Goal: Information Seeking & Learning: Learn about a topic

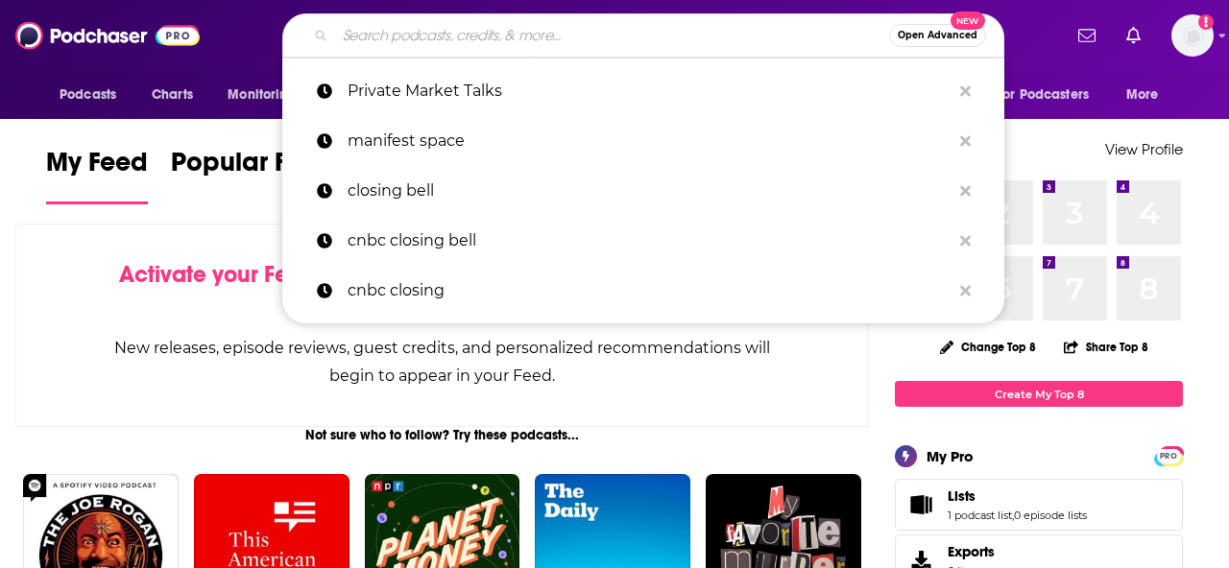
click at [585, 33] on input "Search podcasts, credits, & more..." at bounding box center [612, 35] width 554 height 31
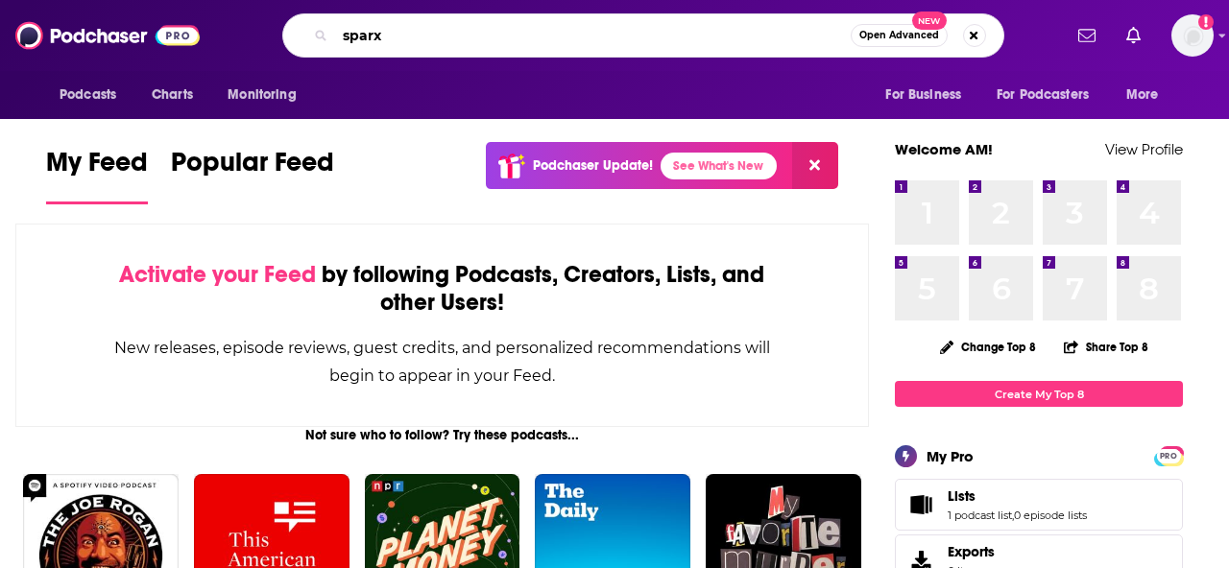
type input "sparx"
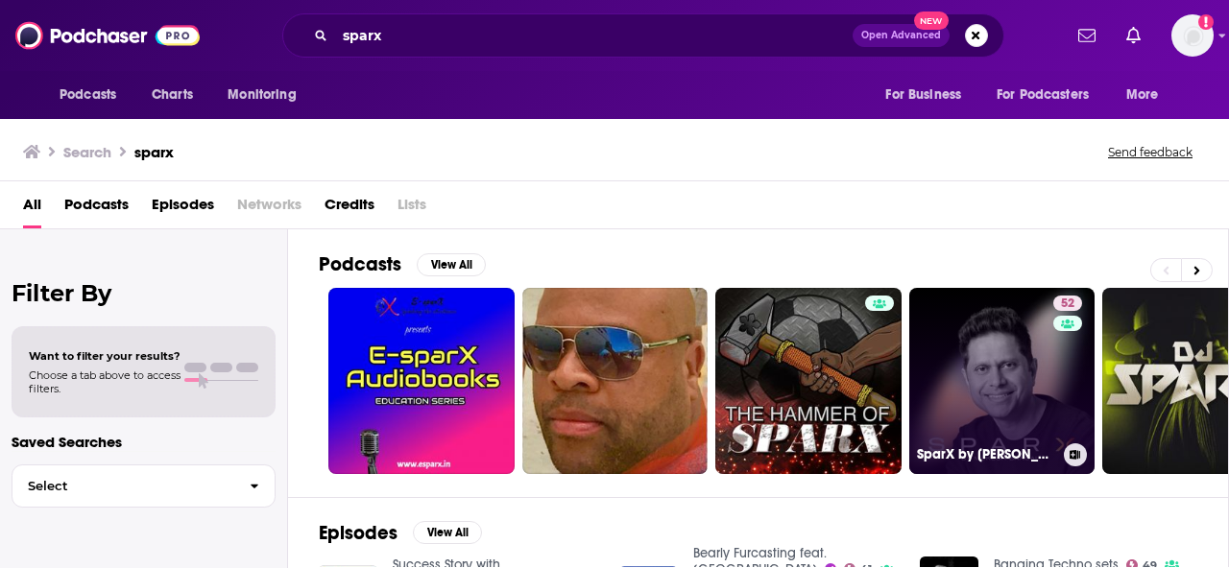
click at [971, 379] on link "52 SparX by [PERSON_NAME]" at bounding box center [1002, 381] width 186 height 186
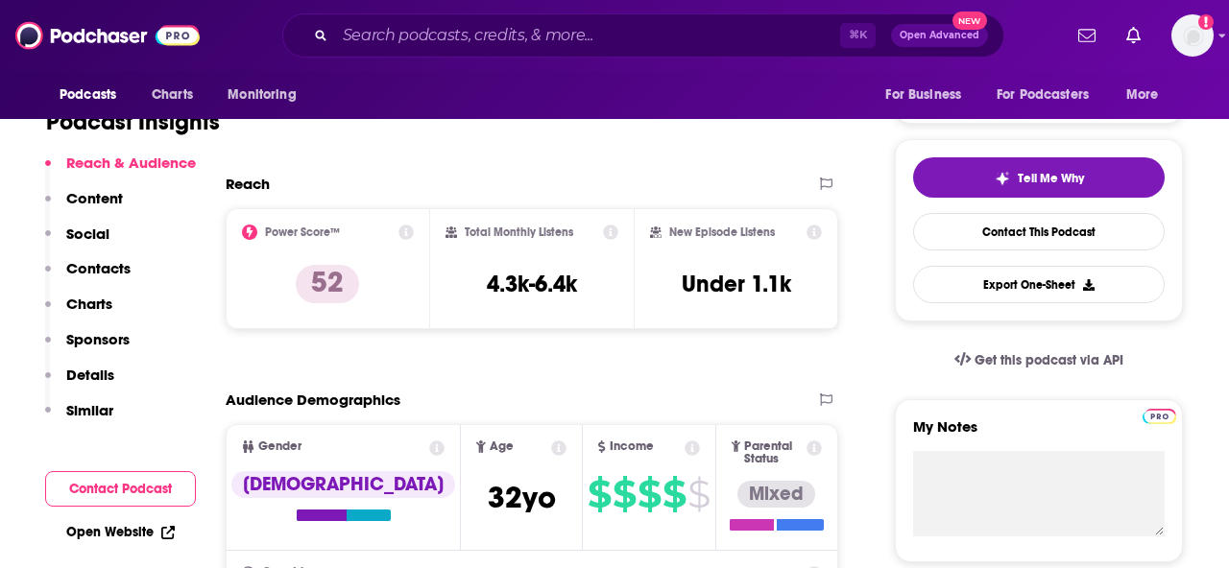
scroll to position [348, 0]
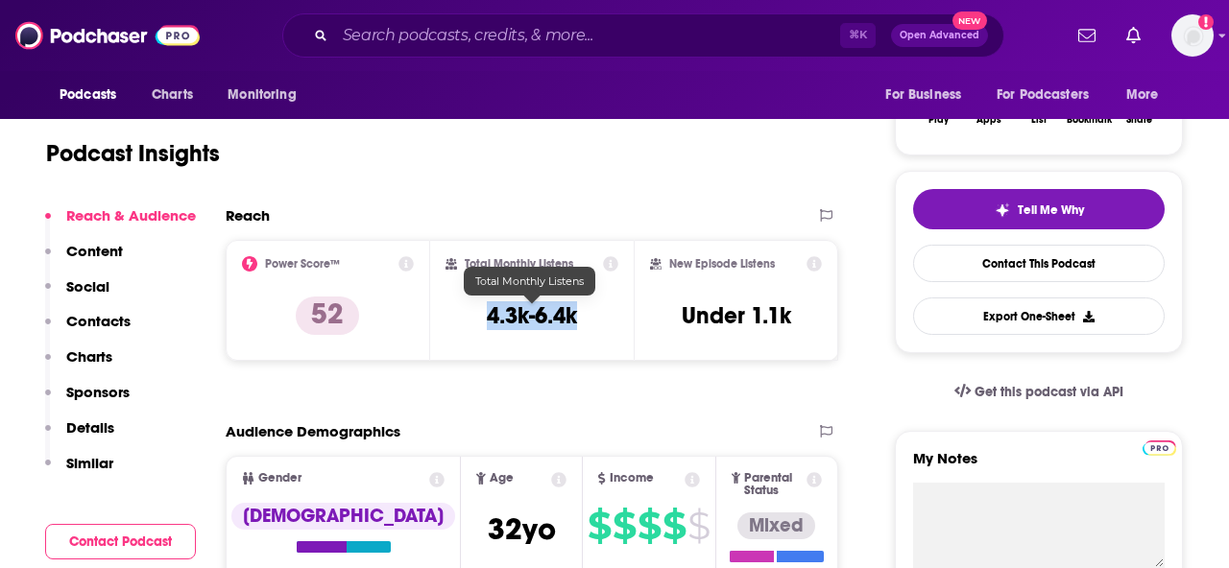
drag, startPoint x: 586, startPoint y: 316, endPoint x: 488, endPoint y: 322, distance: 98.1
click at [488, 322] on div "Total Monthly Listens 4.3k-6.4k" at bounding box center [532, 300] width 174 height 88
copy h3 "4.3k-6.4k"
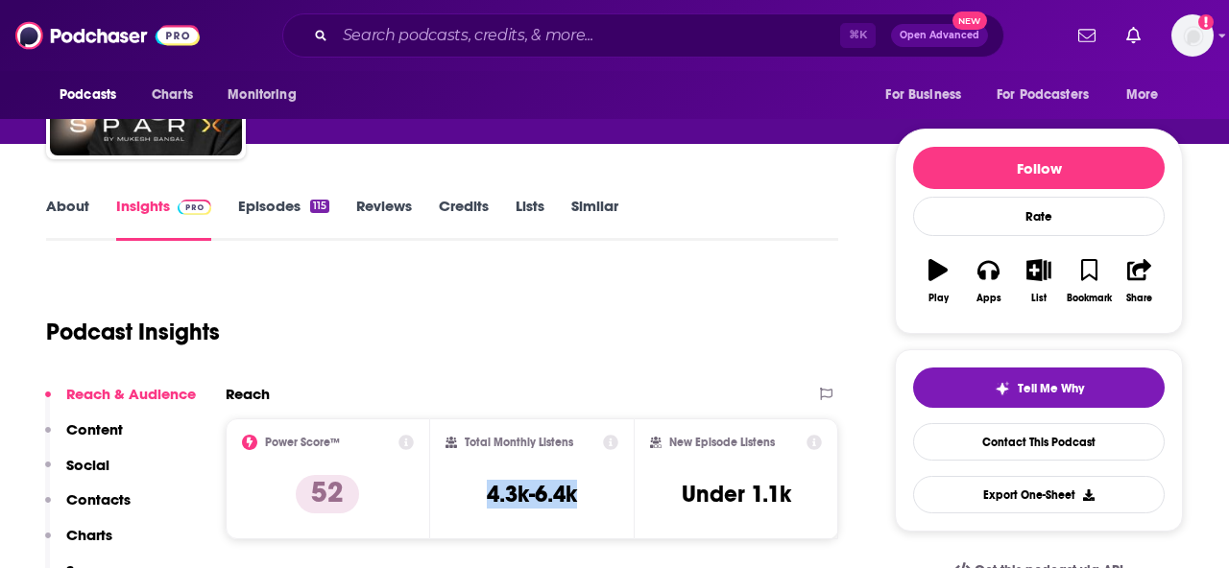
scroll to position [0, 0]
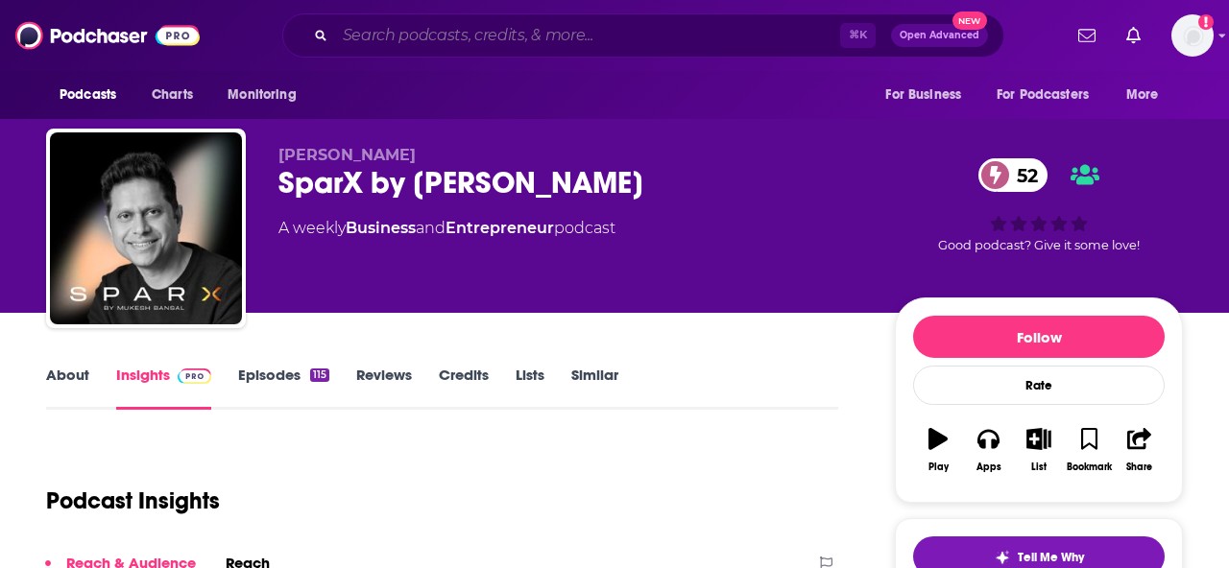
click at [441, 46] on input "Search podcasts, credits, & more..." at bounding box center [587, 35] width 505 height 31
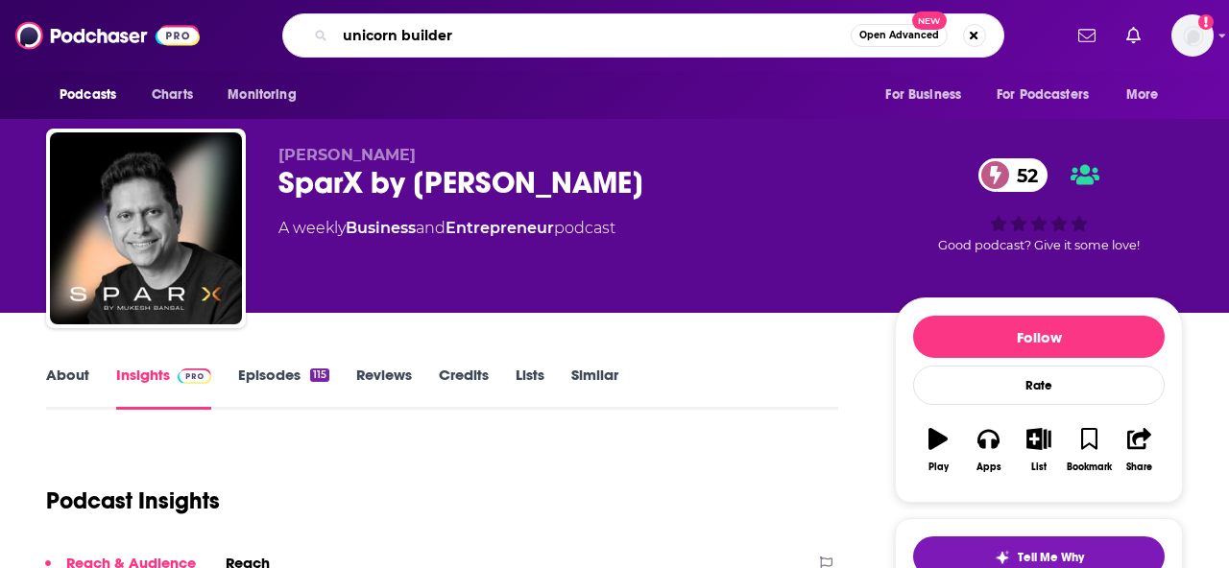
type input "unicorn builders"
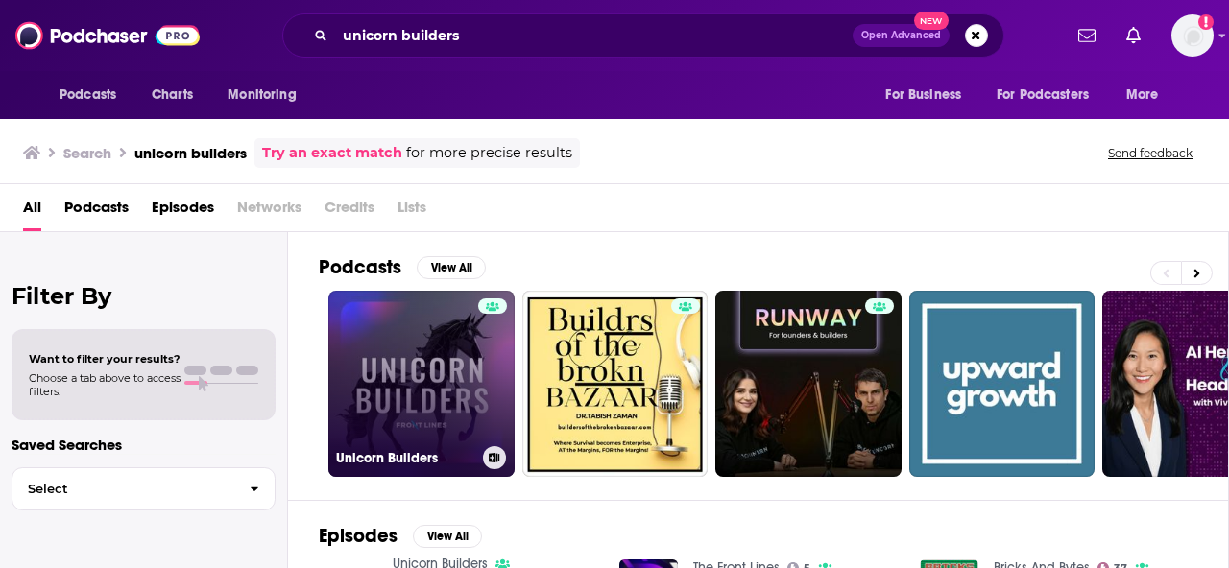
click at [371, 369] on link "Unicorn Builders" at bounding box center [421, 384] width 186 height 186
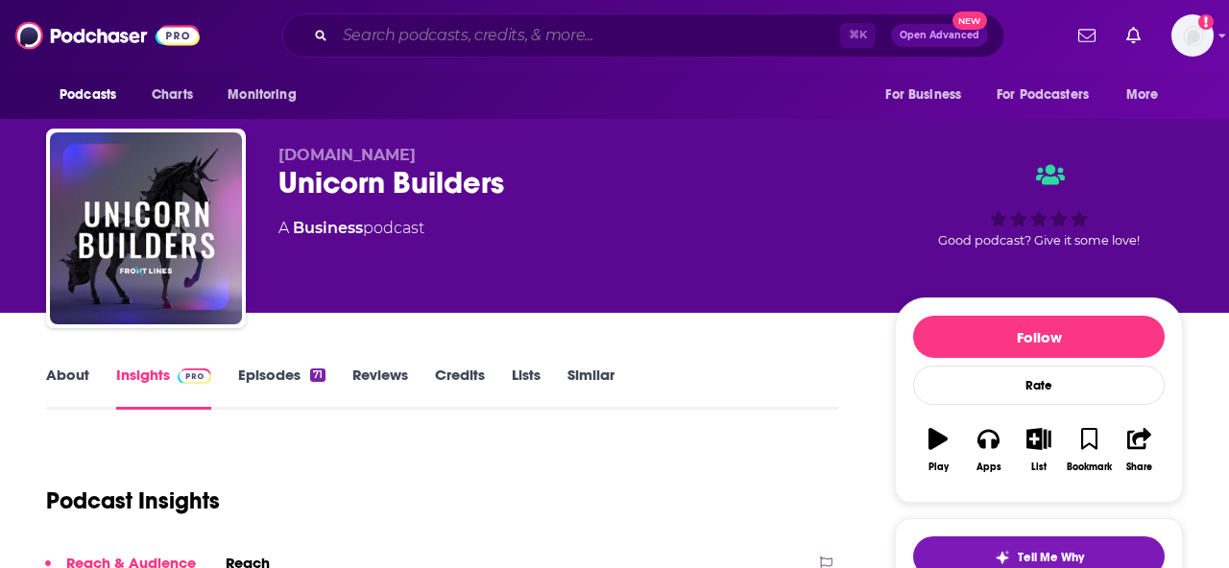
click at [393, 40] on input "Search podcasts, credits, & more..." at bounding box center [587, 35] width 505 height 31
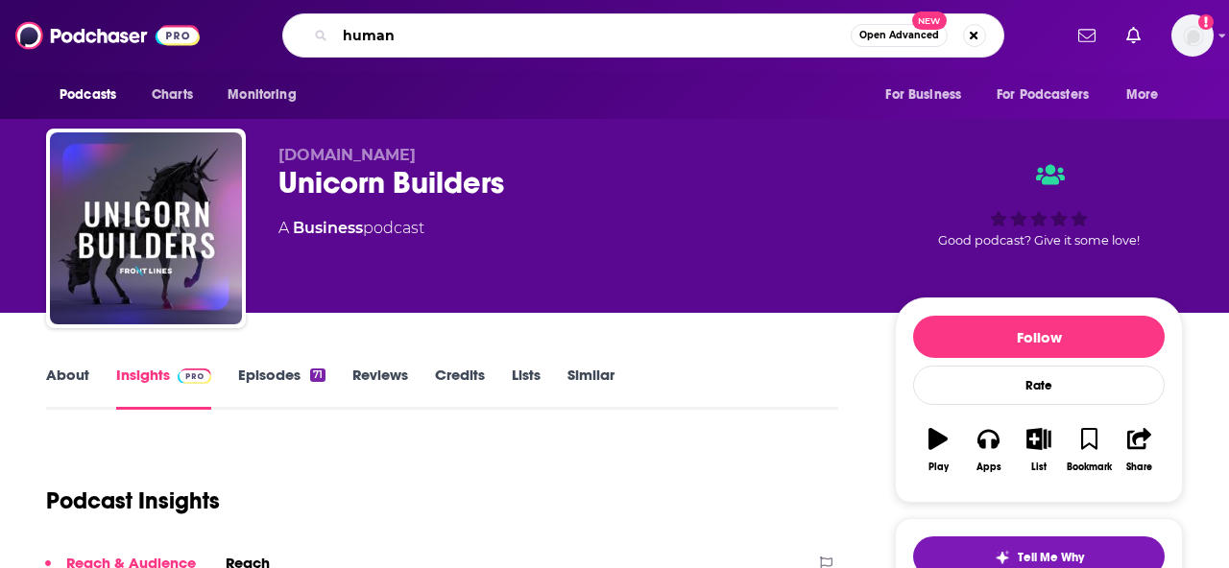
type input "humanx"
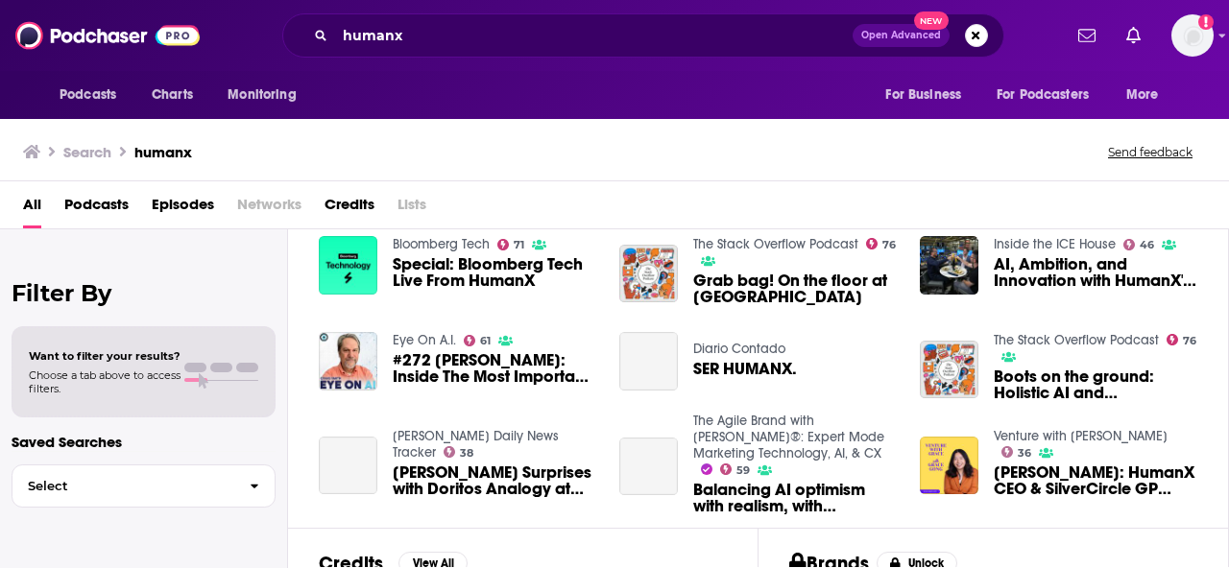
scroll to position [323, 0]
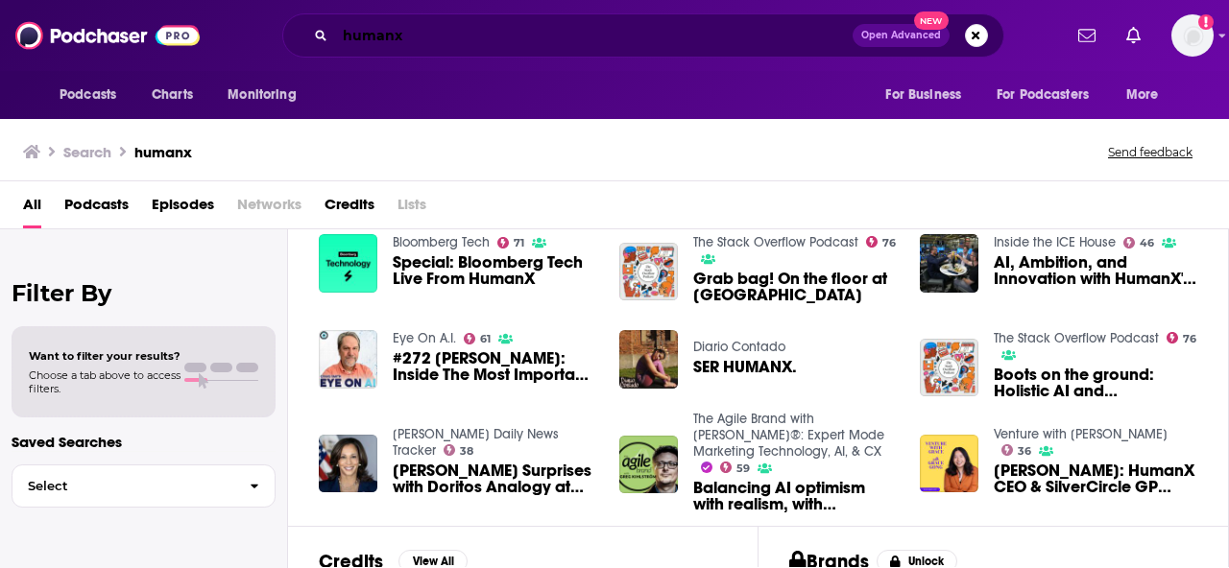
click at [376, 34] on input "humanx" at bounding box center [593, 35] width 517 height 31
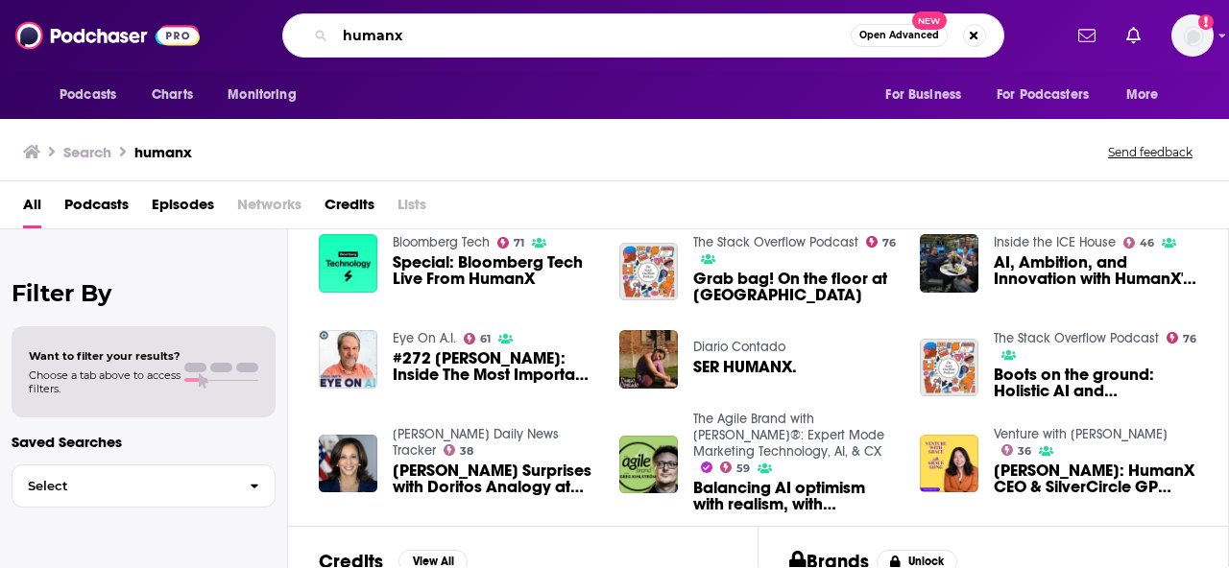
click at [376, 34] on input "humanx" at bounding box center [593, 35] width 516 height 31
click at [415, 36] on input "humanx" at bounding box center [593, 35] width 516 height 31
